Goal: Task Accomplishment & Management: Manage account settings

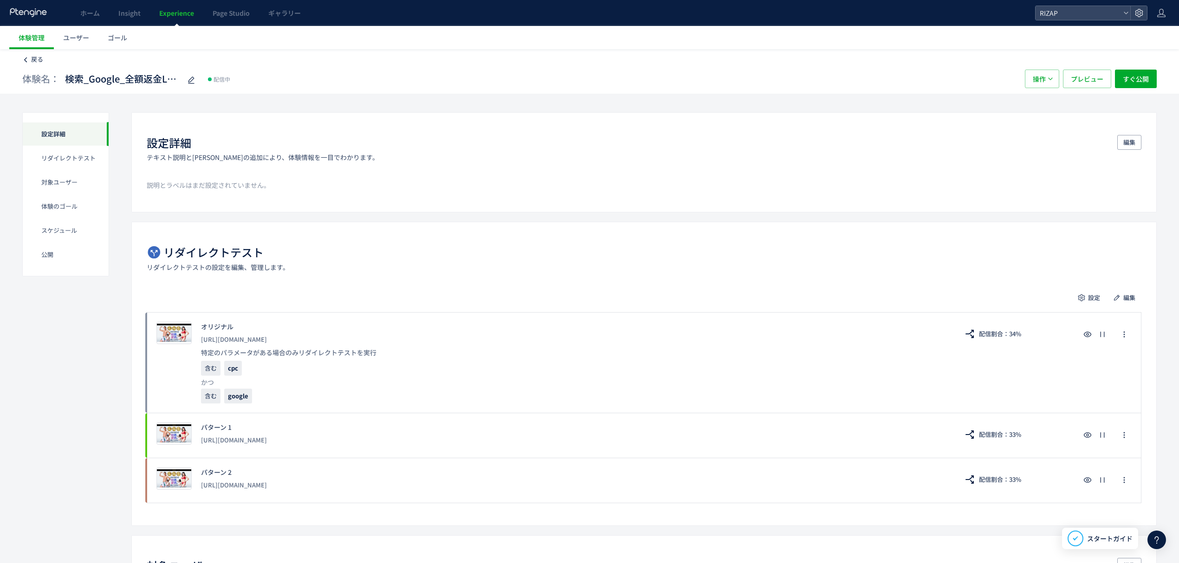
click at [41, 58] on span "戻る" at bounding box center [37, 59] width 12 height 9
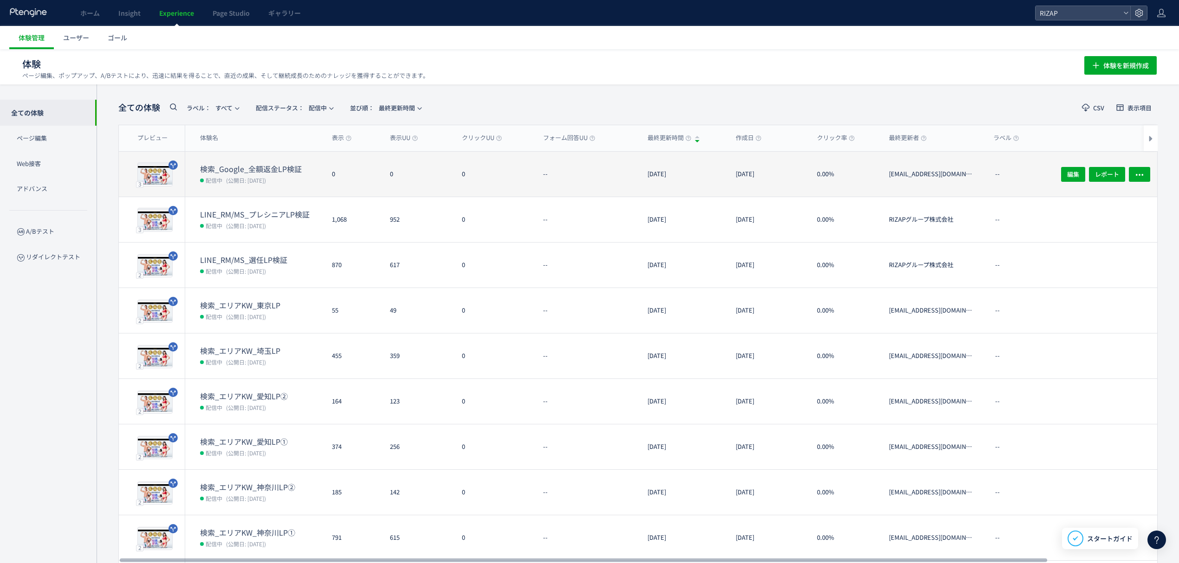
click at [284, 175] on dd "配信中 (公開日: [DATE])" at bounding box center [262, 180] width 124 height 12
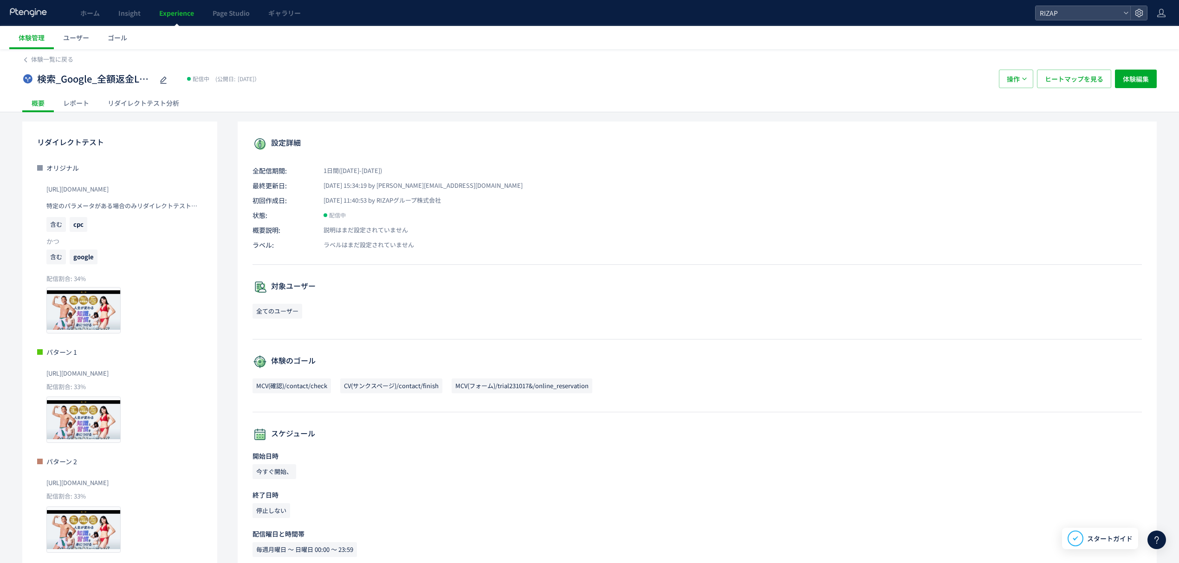
click at [70, 104] on div "レポート" at bounding box center [76, 103] width 45 height 19
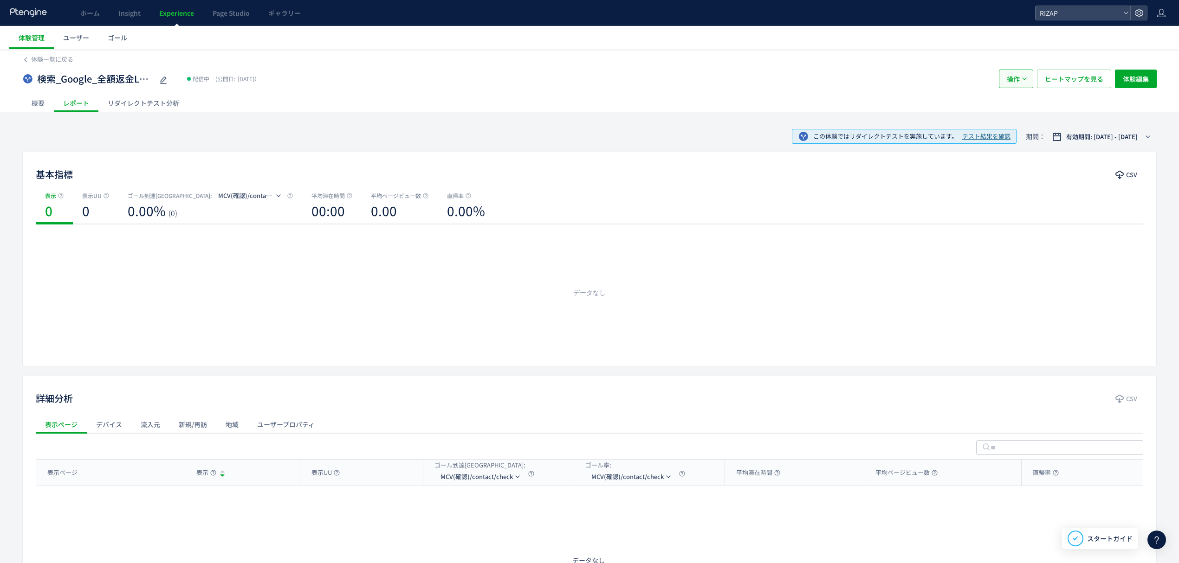
click at [1005, 81] on button "操作" at bounding box center [1016, 79] width 34 height 19
click at [1020, 133] on li "停止" at bounding box center [1015, 141] width 32 height 17
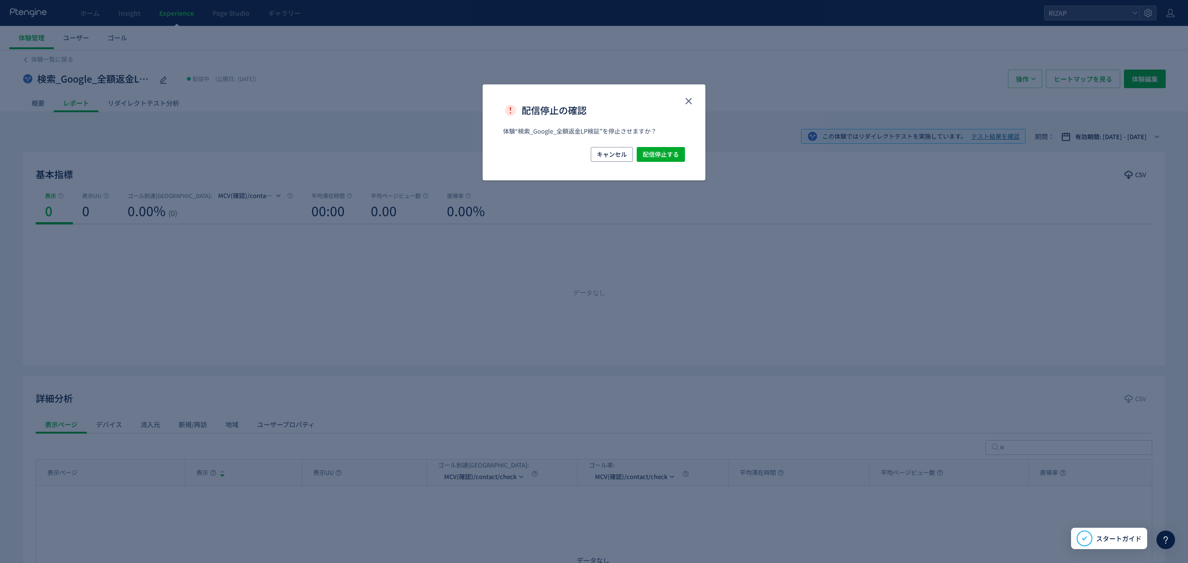
click at [694, 155] on div "キャンセル 配信停止する" at bounding box center [594, 163] width 223 height 33
click at [674, 156] on span "配信停止する" at bounding box center [661, 154] width 36 height 15
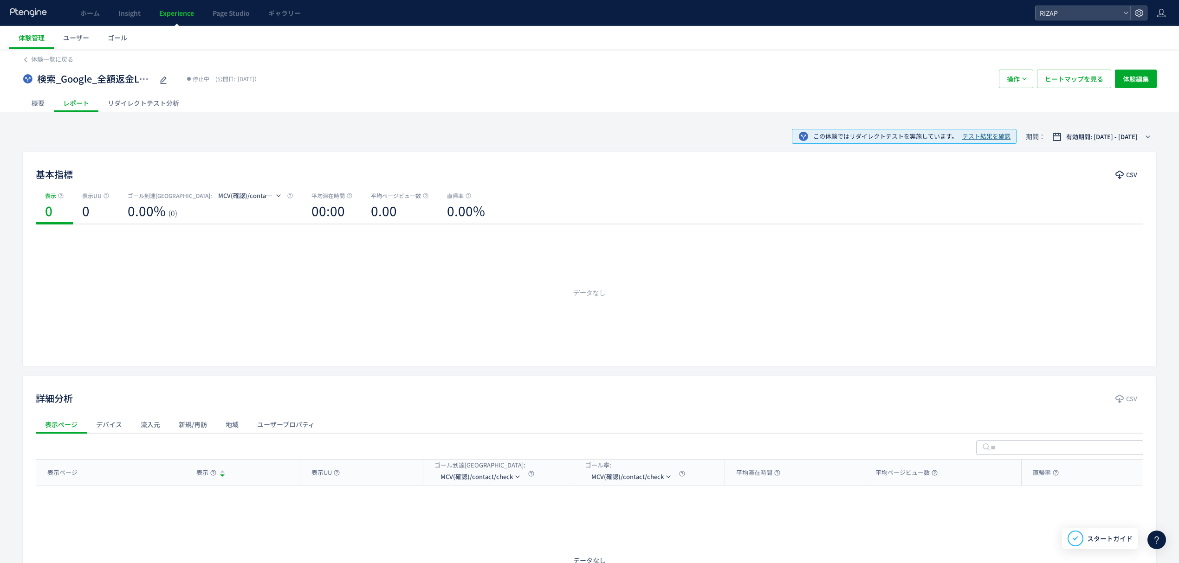
click at [43, 103] on div "概要" at bounding box center [38, 103] width 32 height 19
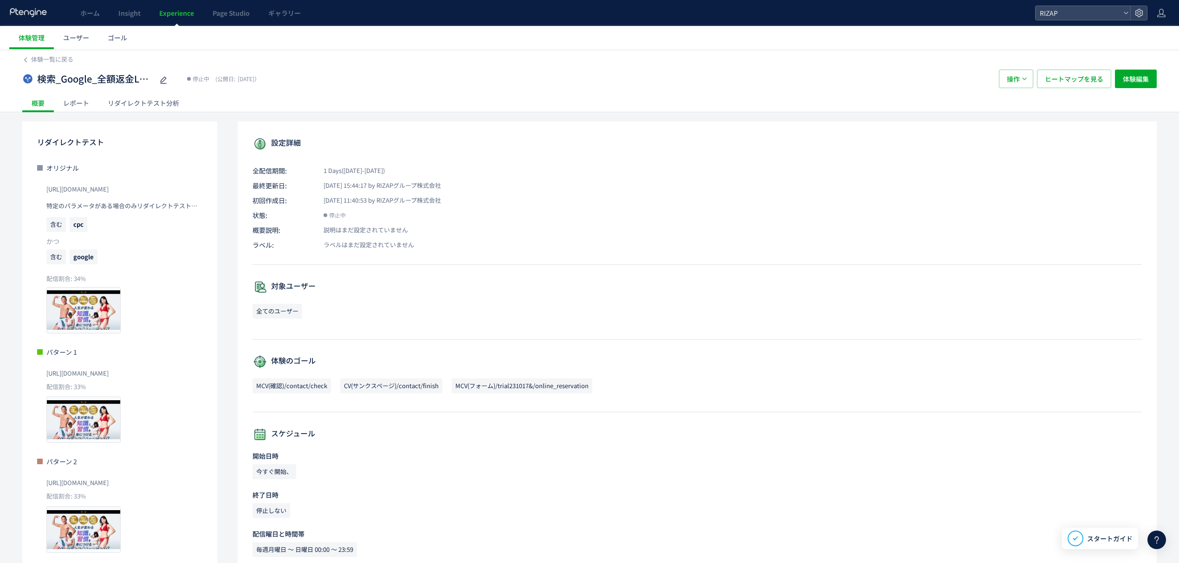
click at [79, 91] on div "検索_Google_全額返金LP検証 停止中 (公開日: [DATE]） 操作 ヒートマップを見る 体験編集" at bounding box center [589, 79] width 1134 height 30
click at [77, 101] on div "レポート" at bounding box center [76, 103] width 45 height 19
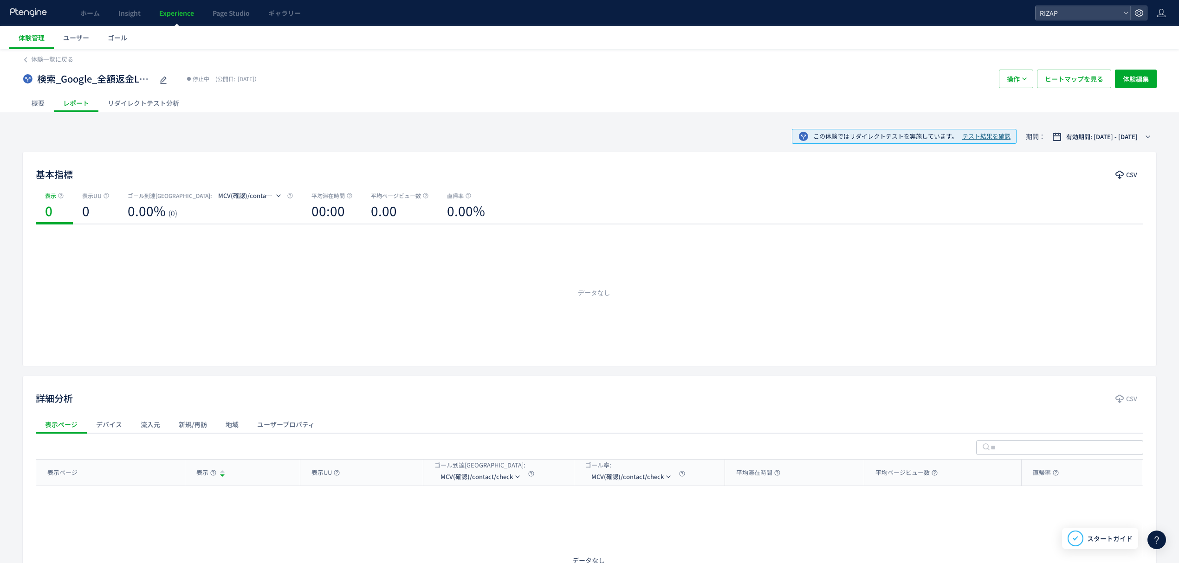
click at [29, 102] on div "概要" at bounding box center [38, 103] width 32 height 19
